Goal: Complete application form

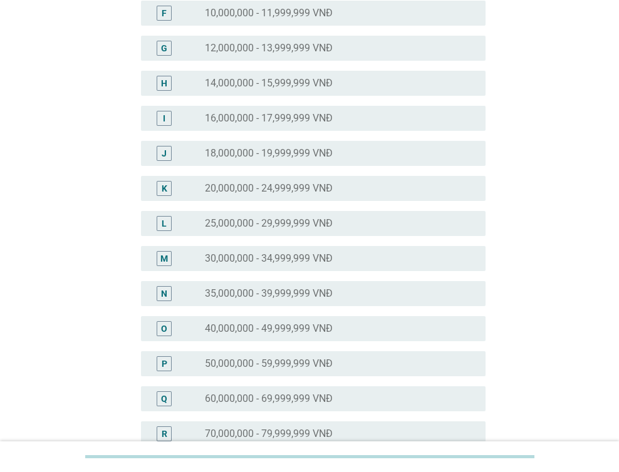
scroll to position [313, 0]
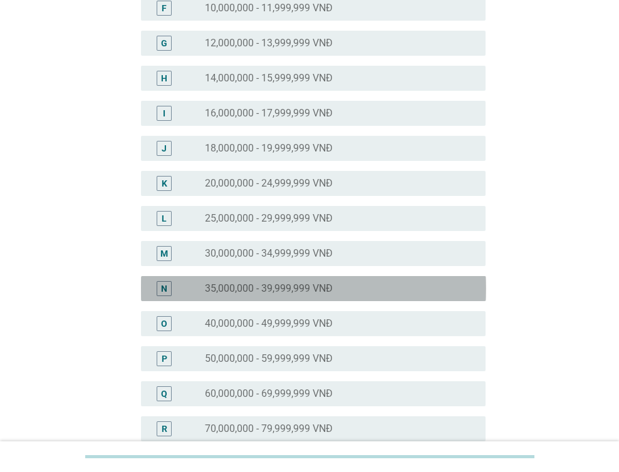
click at [284, 288] on label "35,000,000 - 39,999,999 VNĐ" at bounding box center [269, 289] width 128 height 13
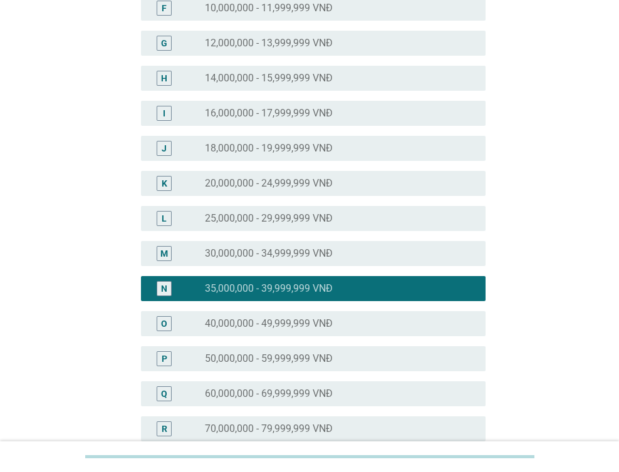
scroll to position [549, 0]
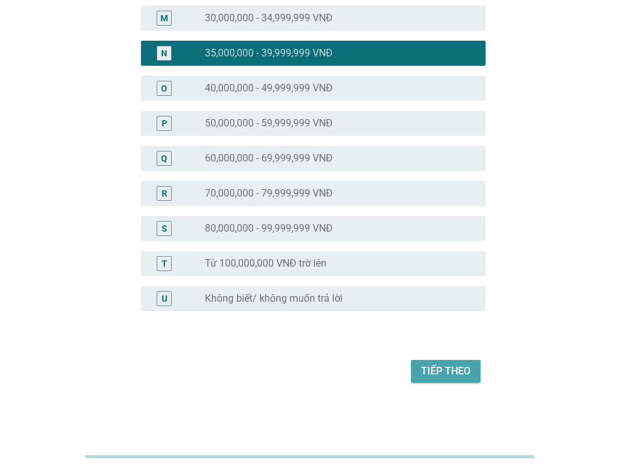
click at [453, 370] on div "Tiếp theo" at bounding box center [445, 371] width 49 height 15
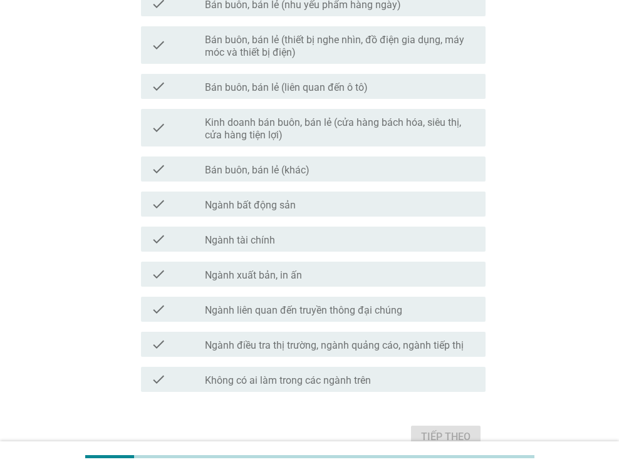
scroll to position [0, 0]
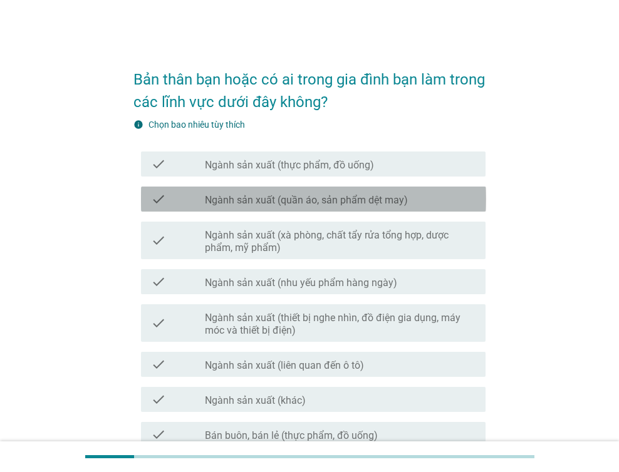
click at [313, 200] on label "Ngành sản xuất (quần áo, sản phẩm dệt may)" at bounding box center [306, 200] width 203 height 13
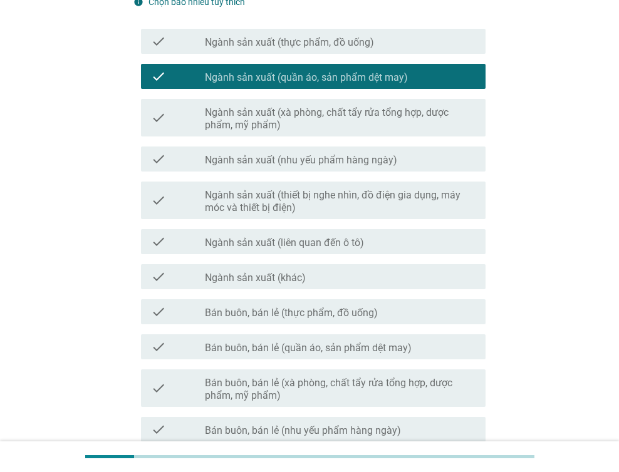
scroll to position [125, 0]
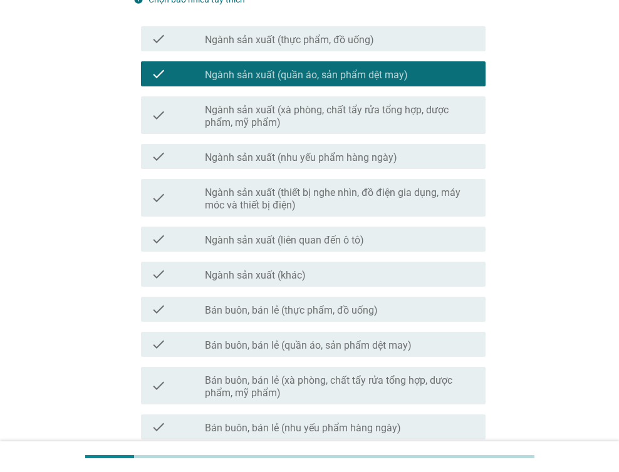
click at [302, 316] on div "check check_box_outline_blank Bán buôn, bán lẻ (thực phẩm, đồ uống)" at bounding box center [313, 309] width 345 height 25
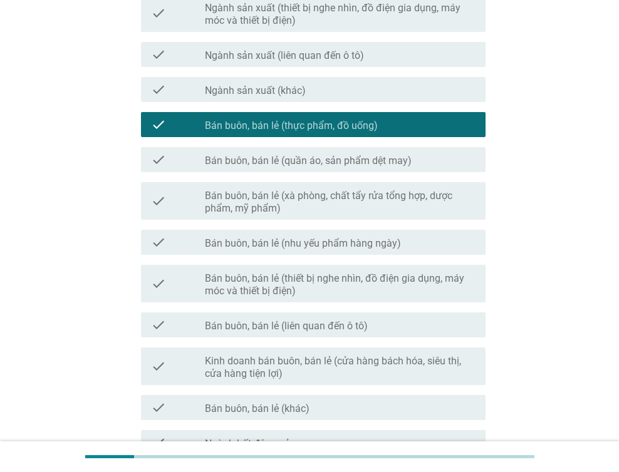
scroll to position [313, 0]
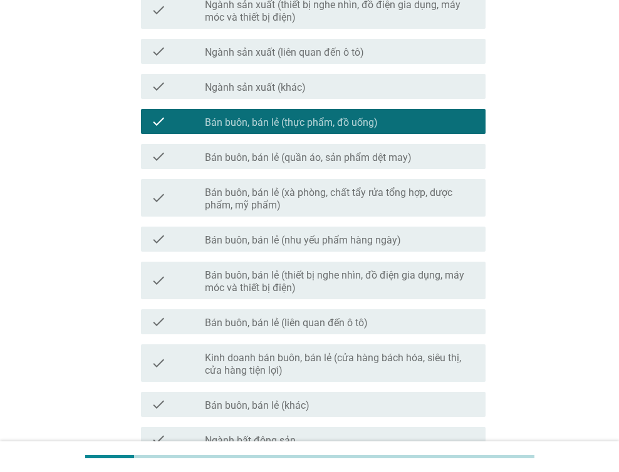
click at [299, 277] on label "Bán buôn, bán lẻ (thiết bị nghe nhìn, đồ điện gia dụng, máy móc và thiết bị điệ…" at bounding box center [340, 281] width 271 height 25
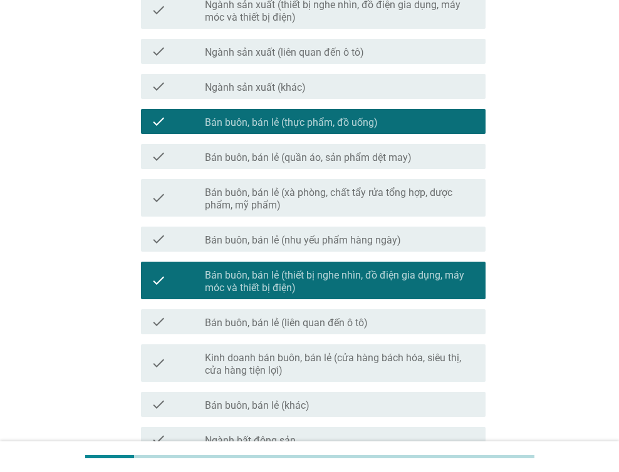
scroll to position [614, 0]
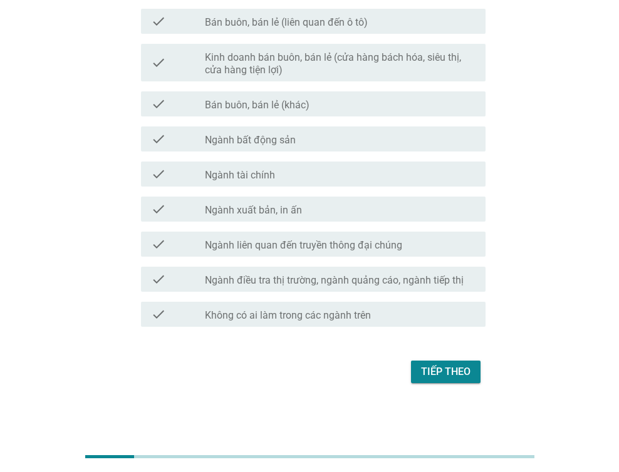
drag, startPoint x: 318, startPoint y: 138, endPoint x: 331, endPoint y: 147, distance: 15.3
click at [320, 138] on div "check_box_outline_blank Ngành bất động sản" at bounding box center [340, 139] width 271 height 15
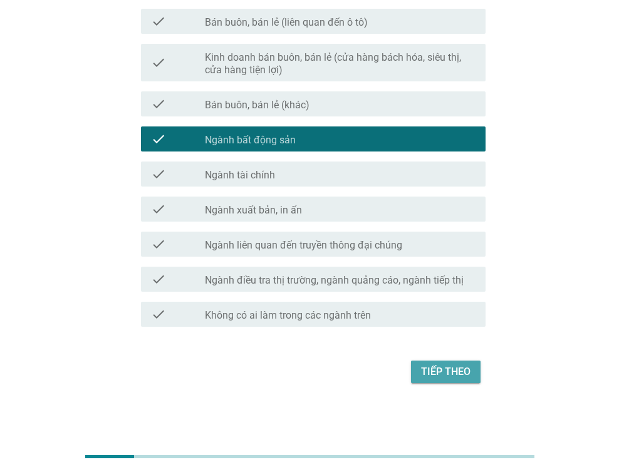
click at [457, 368] on div "Tiếp theo" at bounding box center [445, 372] width 49 height 15
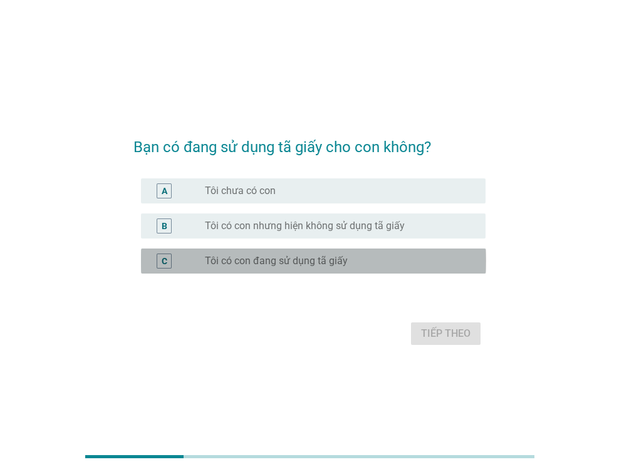
click at [261, 263] on label "Tôi có con đang sử dụng tã giấy" at bounding box center [276, 261] width 143 height 13
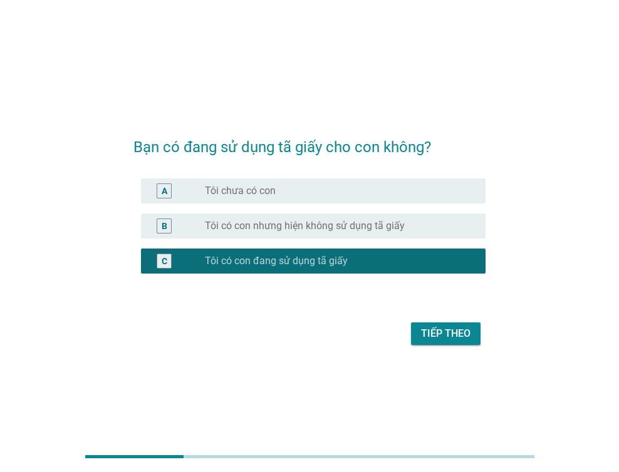
click at [434, 331] on div "Tiếp theo" at bounding box center [445, 333] width 49 height 15
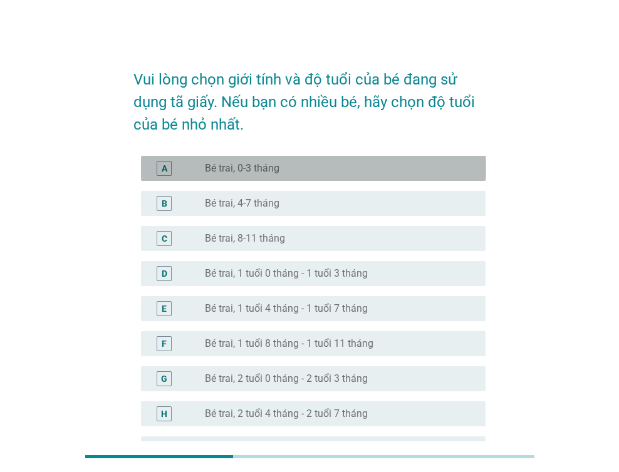
click at [252, 164] on label "Bé trai, 0-3 tháng" at bounding box center [242, 168] width 75 height 13
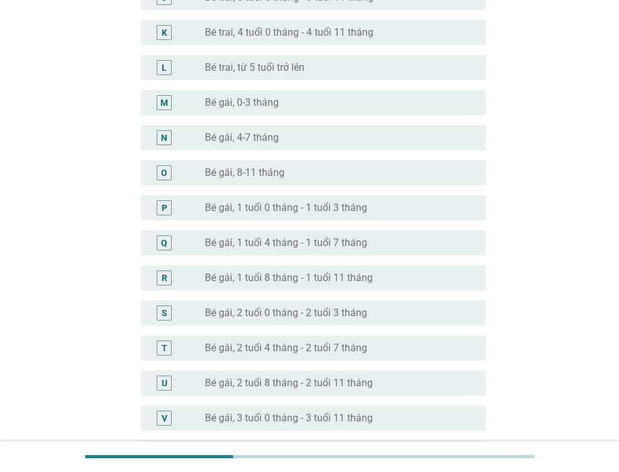
scroll to position [677, 0]
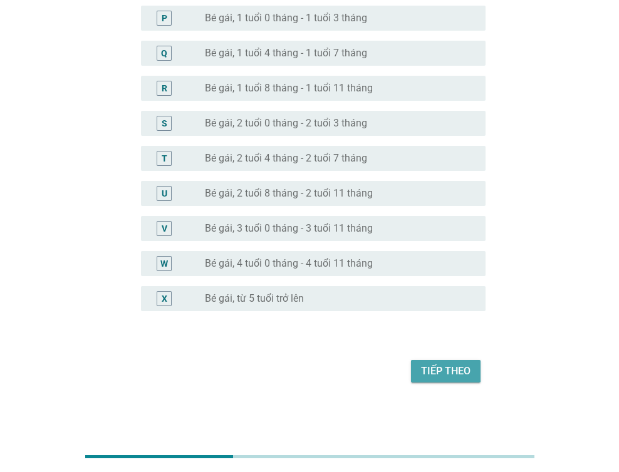
click at [430, 373] on div "Tiếp theo" at bounding box center [445, 371] width 49 height 15
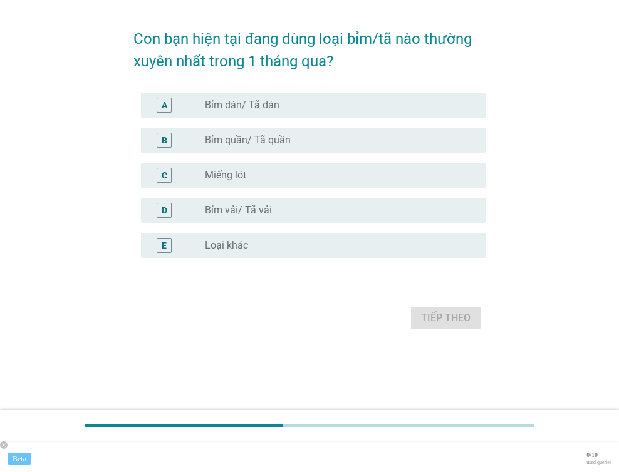
scroll to position [0, 0]
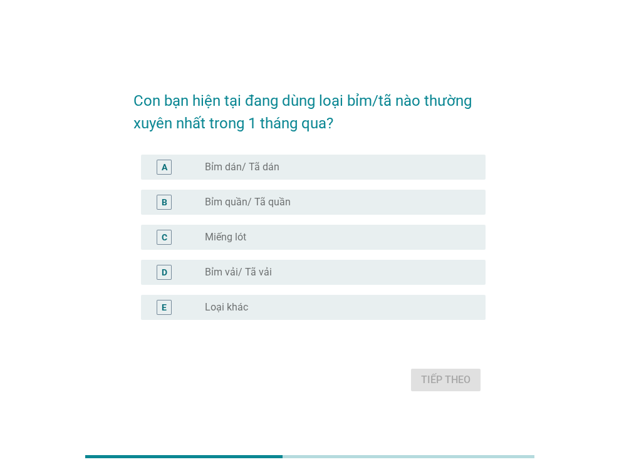
click at [286, 171] on div "radio_button_unchecked Bỉm dán/ Tã dán" at bounding box center [335, 167] width 261 height 13
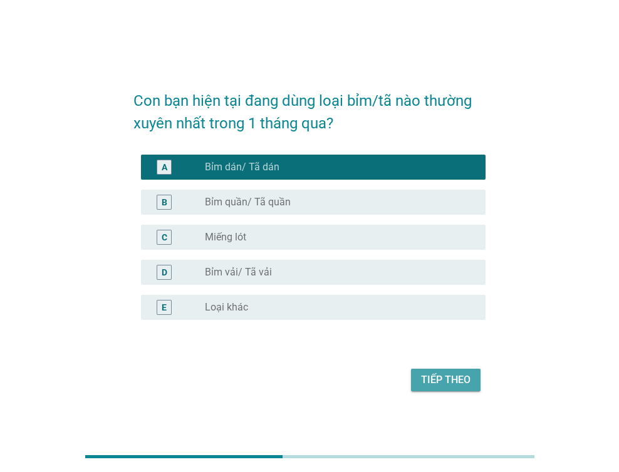
click at [434, 387] on div "Tiếp theo" at bounding box center [445, 380] width 49 height 15
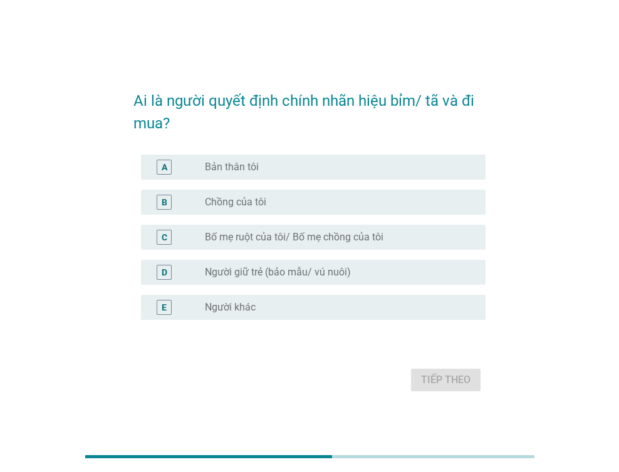
click at [278, 170] on div "radio_button_unchecked Bản thân tôi" at bounding box center [335, 167] width 261 height 13
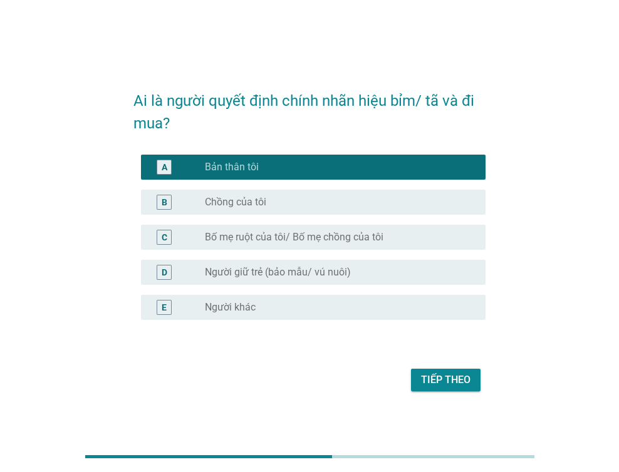
click at [451, 376] on div "Tiếp theo" at bounding box center [445, 380] width 49 height 15
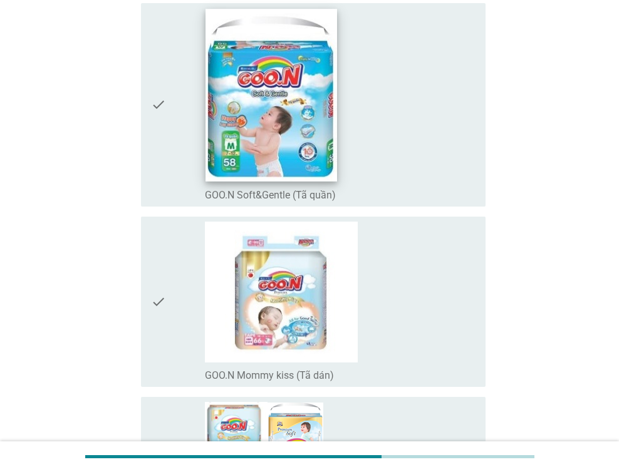
scroll to position [251, 0]
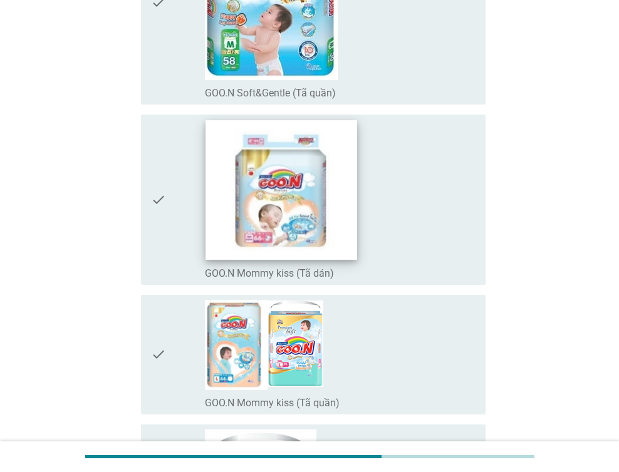
click at [247, 236] on img at bounding box center [281, 190] width 152 height 140
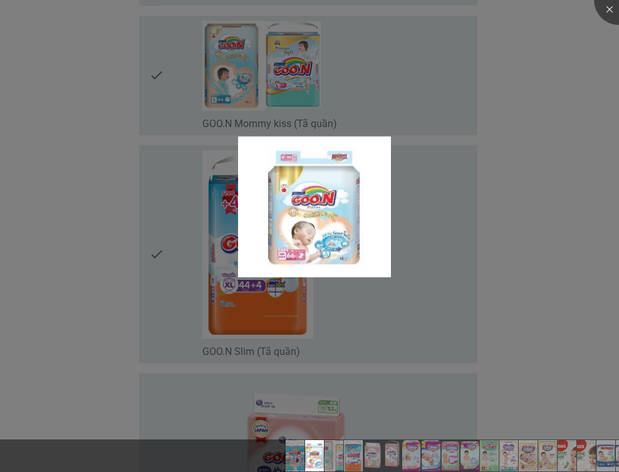
scroll to position [564, 0]
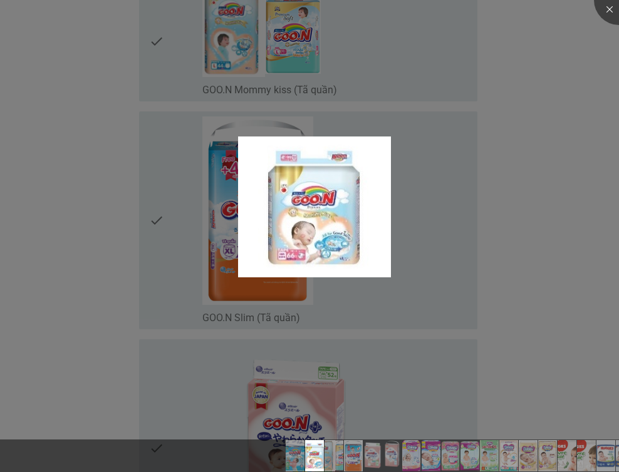
click at [406, 373] on div at bounding box center [309, 236] width 619 height 472
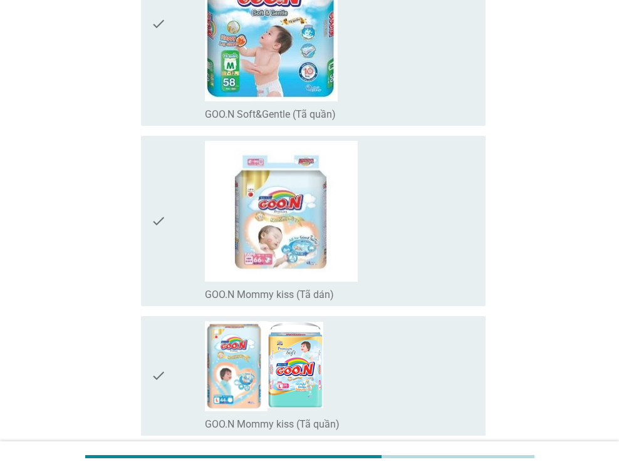
scroll to position [251, 0]
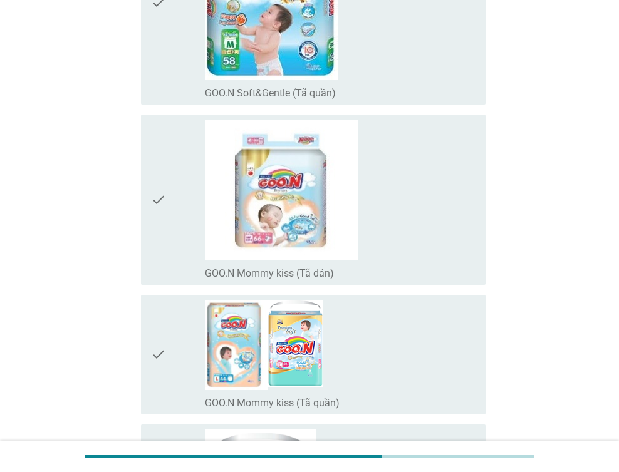
click at [414, 250] on div "check_box_outline_blank GOO.N Mommy kiss (Tã dán)" at bounding box center [340, 200] width 271 height 160
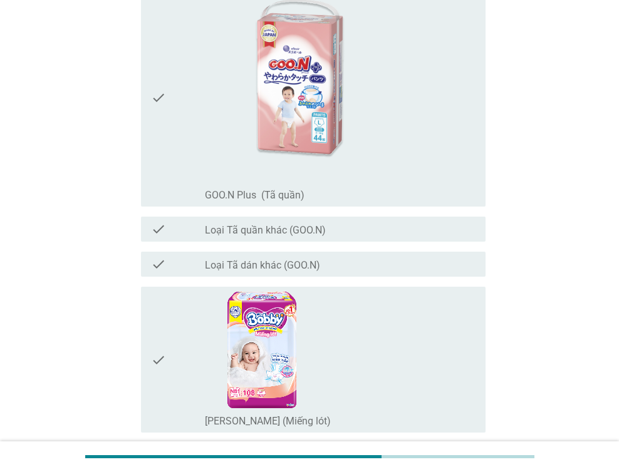
scroll to position [1190, 0]
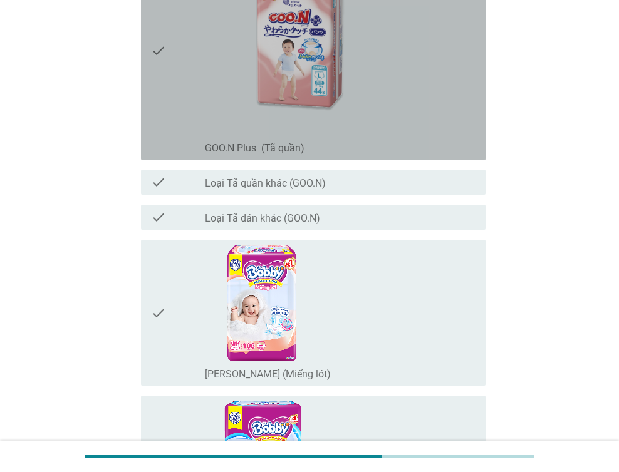
click at [434, 121] on div "check_box_outline_blank GOO.N Plus (Tã quần)" at bounding box center [340, 51] width 271 height 209
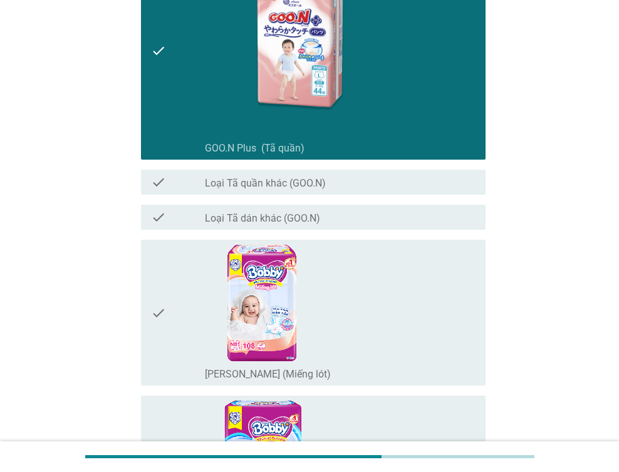
click at [429, 302] on div "check_box_outline_blank [PERSON_NAME] (Miếng lót)" at bounding box center [340, 313] width 271 height 136
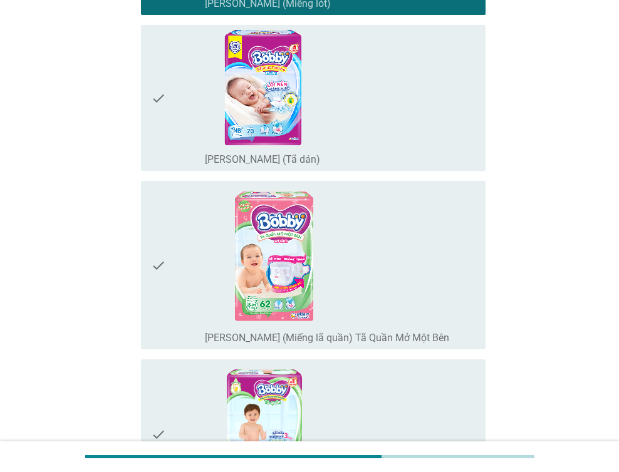
scroll to position [1566, 0]
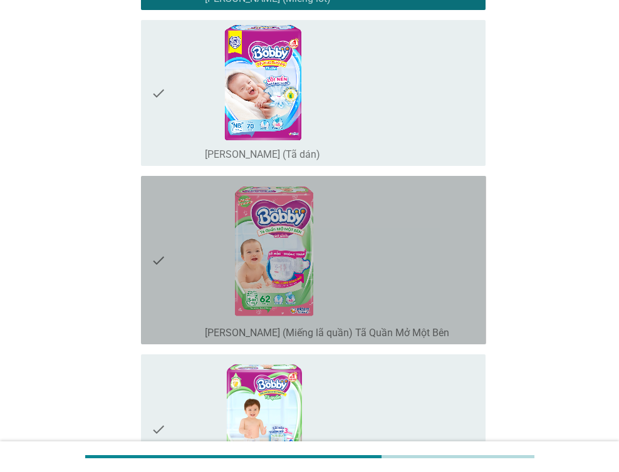
click at [396, 284] on div "check_box_outline_blank [PERSON_NAME] (Miếng lã quần) Tã Quần Mở Một Bên" at bounding box center [340, 260] width 271 height 159
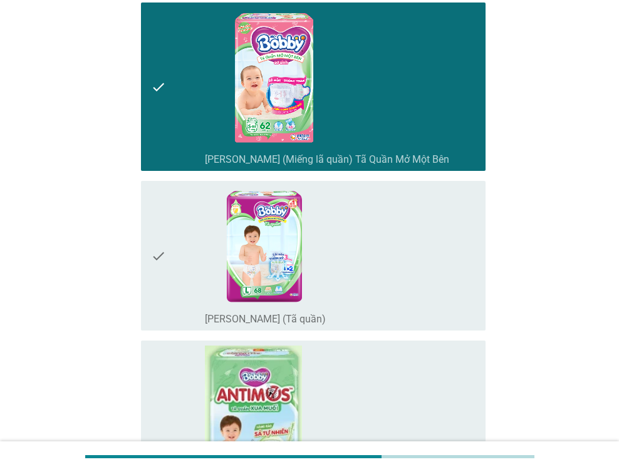
scroll to position [1880, 0]
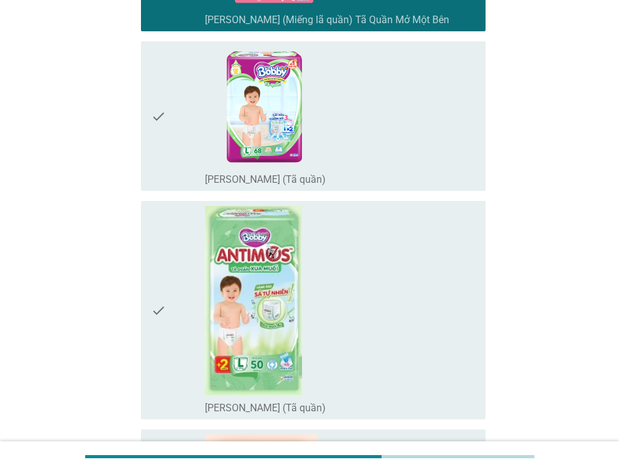
click at [383, 143] on div "check_box_outline_blank [PERSON_NAME] (Tã quần)" at bounding box center [340, 116] width 271 height 140
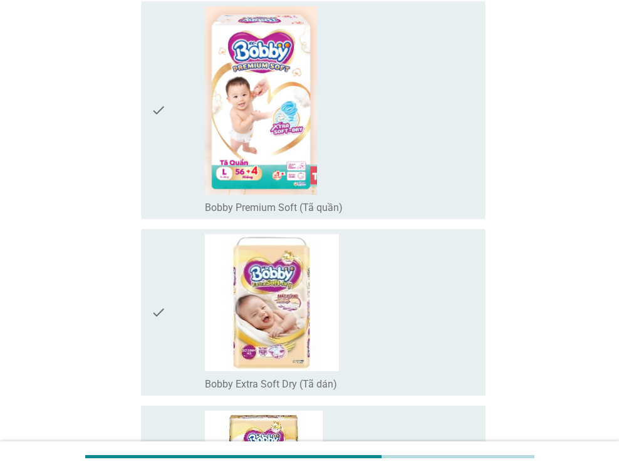
scroll to position [2318, 0]
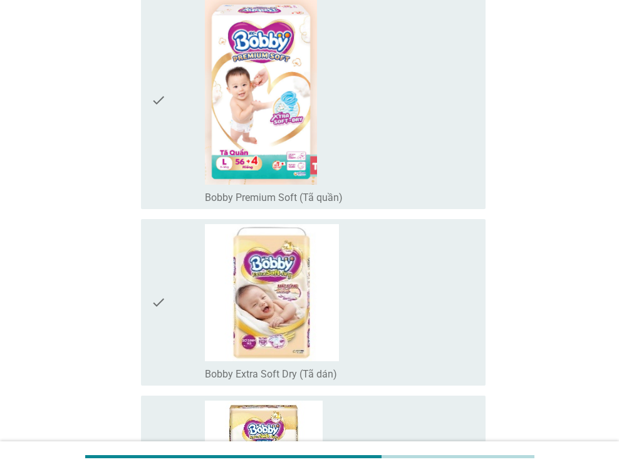
click at [387, 366] on div "check_box_outline_blank [PERSON_NAME] Extra Soft Dry (Tã dán)" at bounding box center [340, 373] width 271 height 15
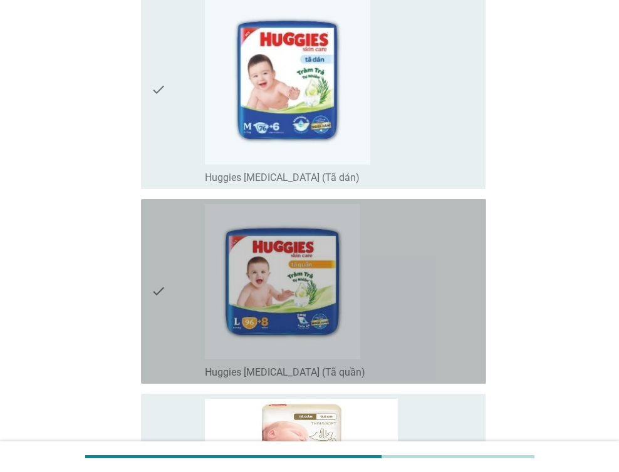
click at [404, 300] on div "check_box_outline_blank Huggies [MEDICAL_DATA] (Tã quần)" at bounding box center [340, 291] width 271 height 175
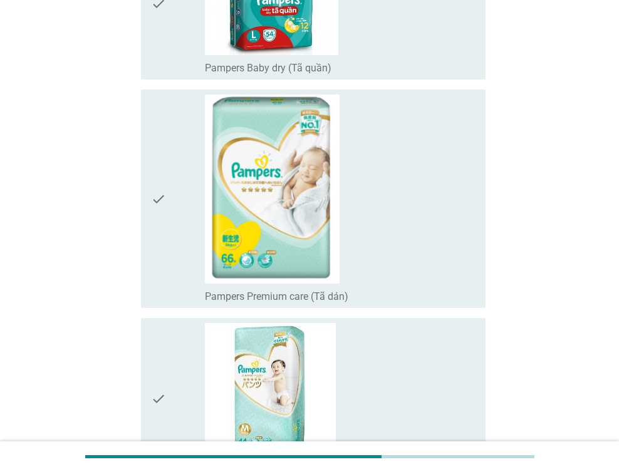
scroll to position [5075, 0]
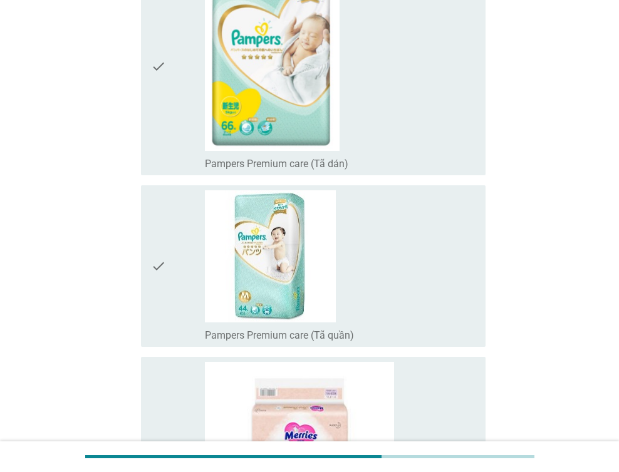
click at [398, 134] on div "check_box_outline_blank Pampers Premium care (Tã dán)" at bounding box center [340, 66] width 271 height 209
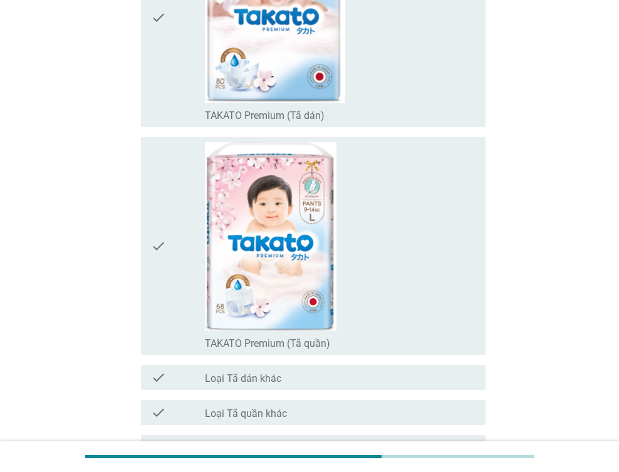
scroll to position [9891, 0]
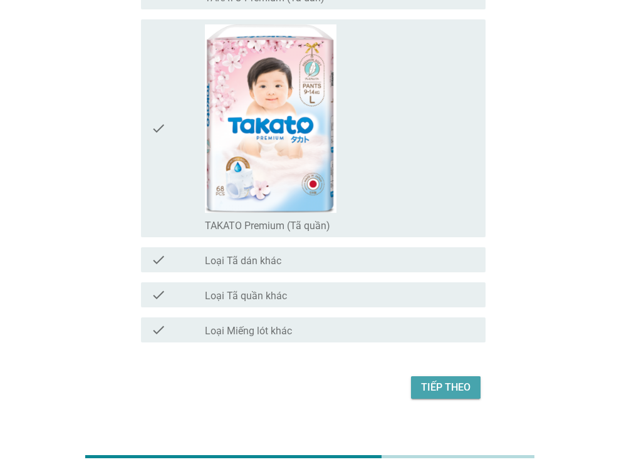
click at [434, 380] on div "Tiếp theo" at bounding box center [445, 387] width 49 height 15
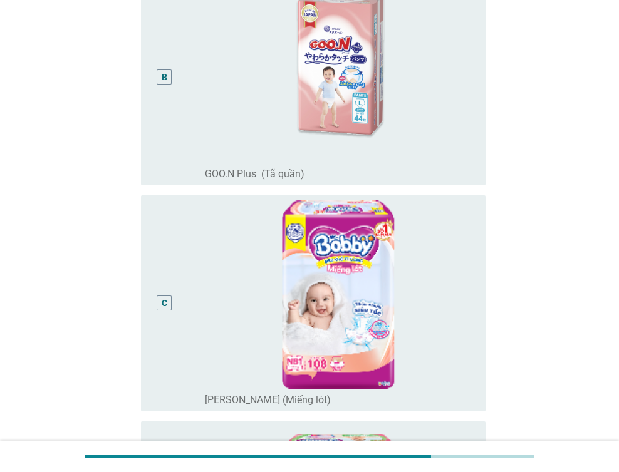
scroll to position [439, 0]
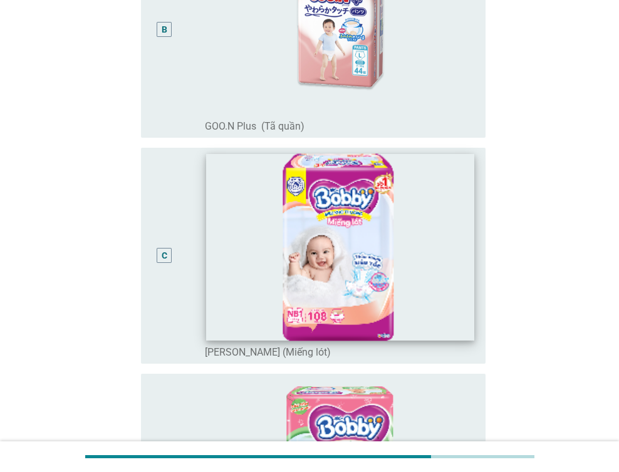
click at [442, 269] on img at bounding box center [340, 246] width 268 height 187
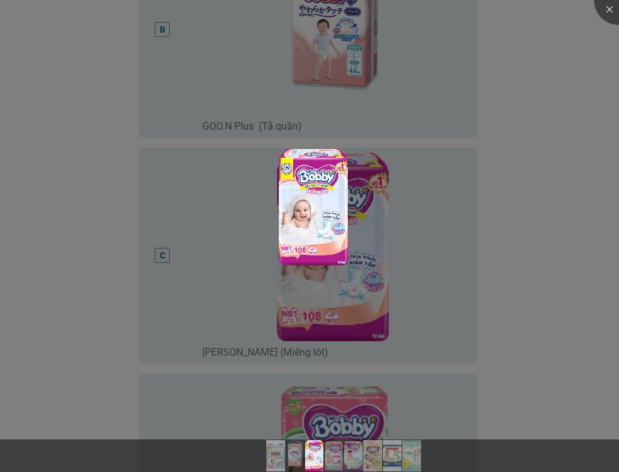
click at [445, 276] on div at bounding box center [309, 236] width 619 height 472
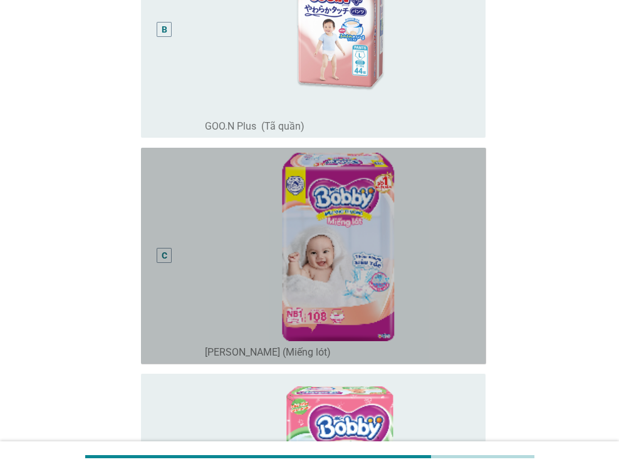
click at [153, 252] on div "C" at bounding box center [164, 256] width 27 height 207
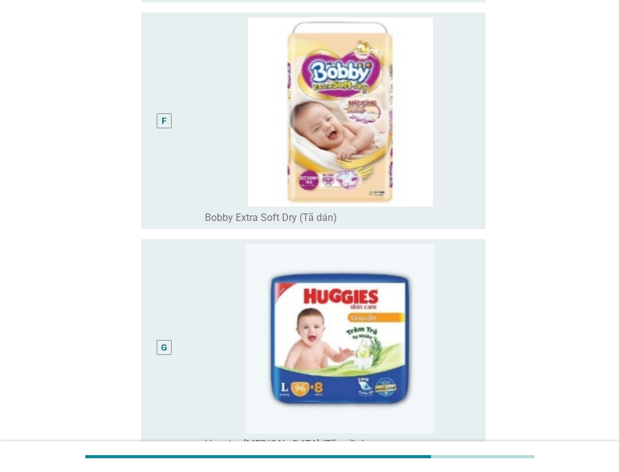
scroll to position [1625, 0]
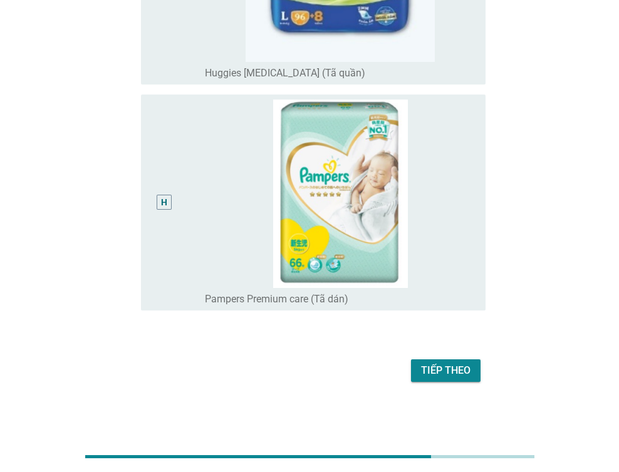
click at [439, 364] on div "Tiếp theo" at bounding box center [445, 370] width 49 height 15
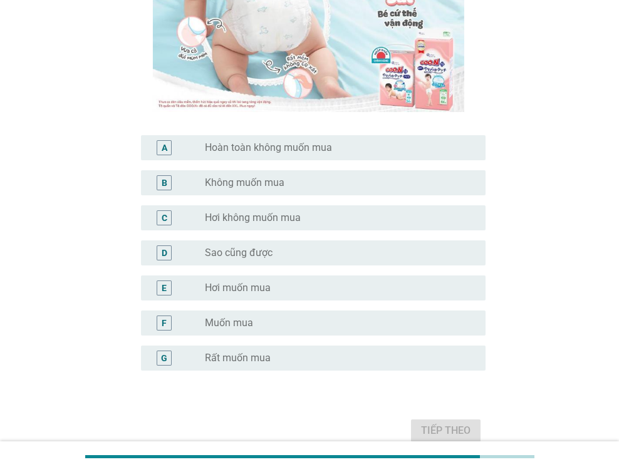
scroll to position [303, 0]
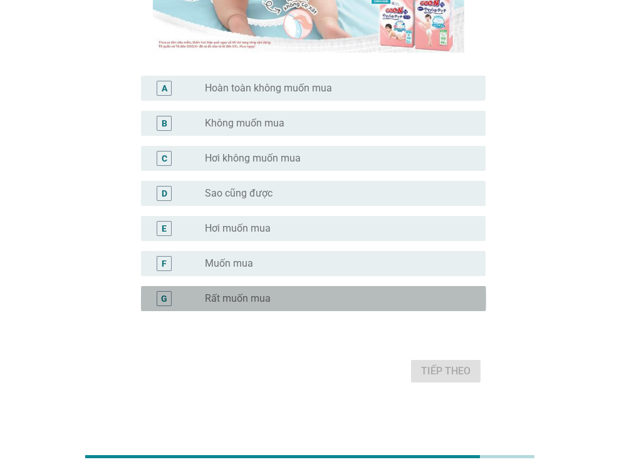
click at [286, 301] on div "radio_button_unchecked Rất muốn mua" at bounding box center [335, 299] width 261 height 13
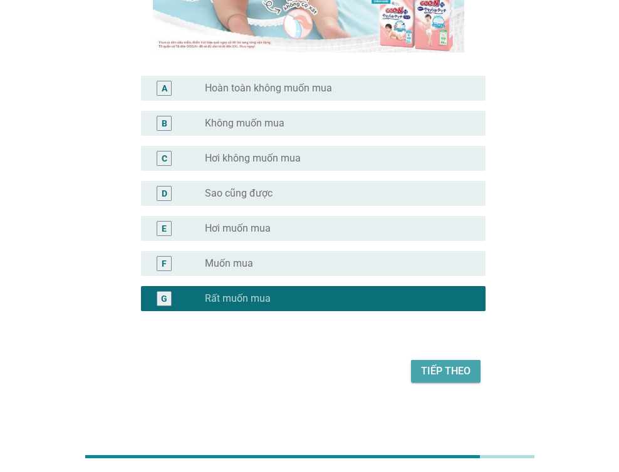
click at [445, 369] on div "Tiếp theo" at bounding box center [445, 371] width 49 height 15
